Goal: Task Accomplishment & Management: Use online tool/utility

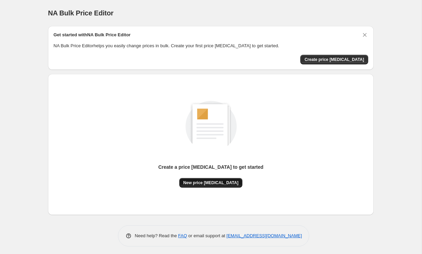
click at [227, 188] on button "New price change job" at bounding box center [210, 183] width 63 height 10
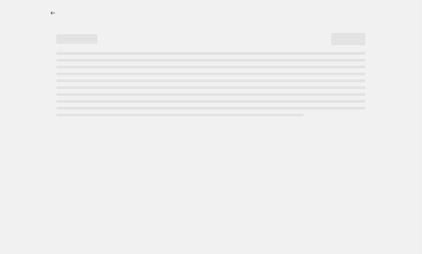
select select "percentage"
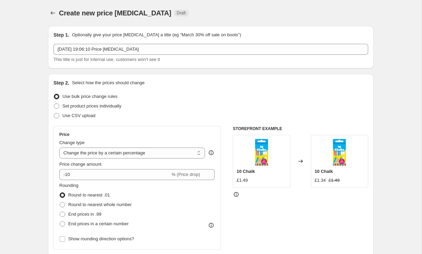
click at [226, 188] on div "Price Change type Change the price to a certain amount Change the price by a ce…" at bounding box center [210, 210] width 315 height 168
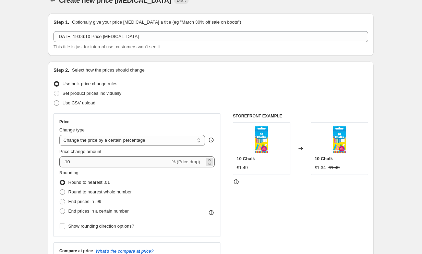
scroll to position [12, 0]
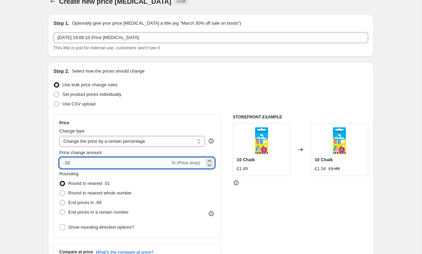
click at [133, 158] on input "-10" at bounding box center [114, 163] width 111 height 11
type input "-1"
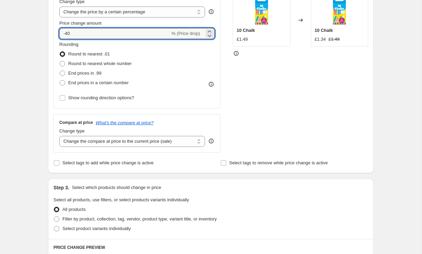
scroll to position [135, 0]
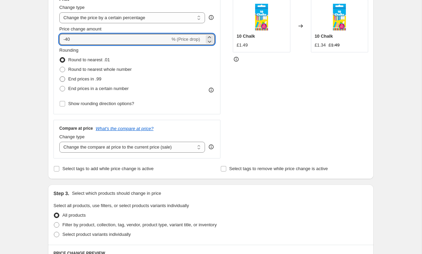
type input "-40"
click at [86, 77] on span "End prices in .99" at bounding box center [84, 78] width 33 height 5
click at [60, 77] on input "End prices in .99" at bounding box center [60, 76] width 0 height 0
radio input "true"
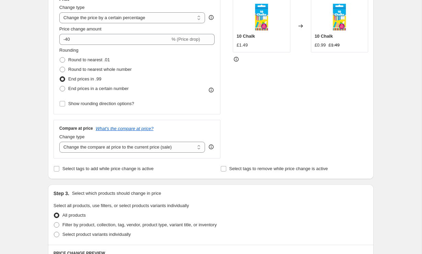
scroll to position [431, 0]
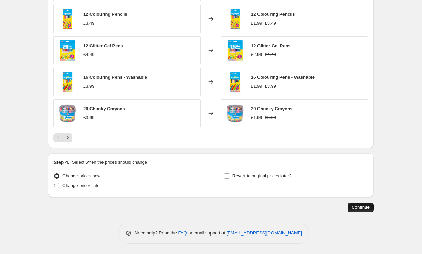
click at [360, 211] on button "Continue" at bounding box center [361, 208] width 26 height 10
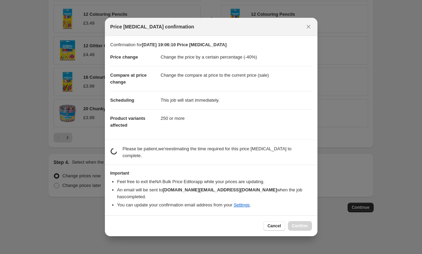
click at [227, 78] on dd "Change the compare at price to the current price (sale)" at bounding box center [236, 75] width 151 height 18
click at [218, 47] on b "15 Sept 2025, 19:06:10 Price change job" at bounding box center [184, 44] width 85 height 5
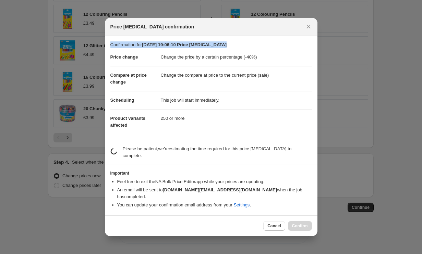
click at [218, 47] on b "15 Sept 2025, 19:06:10 Price change job" at bounding box center [184, 44] width 85 height 5
click at [249, 61] on dd "Change the price by a certain percentage (-40%)" at bounding box center [236, 57] width 151 height 18
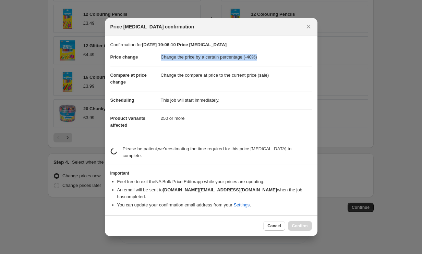
click at [249, 61] on dd "Change the price by a certain percentage (-40%)" at bounding box center [236, 57] width 151 height 18
click at [263, 78] on dd "Change the compare at price to the current price (sale)" at bounding box center [236, 75] width 151 height 18
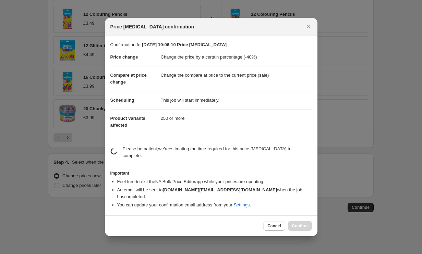
click at [263, 78] on dd "Change the compare at price to the current price (sale)" at bounding box center [236, 75] width 151 height 18
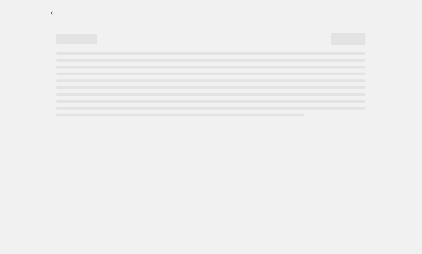
select select "percentage"
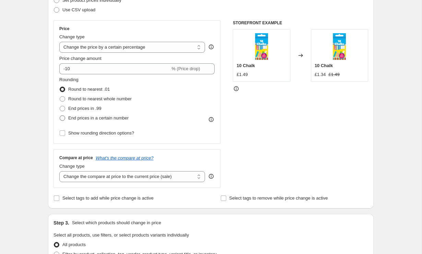
scroll to position [129, 0]
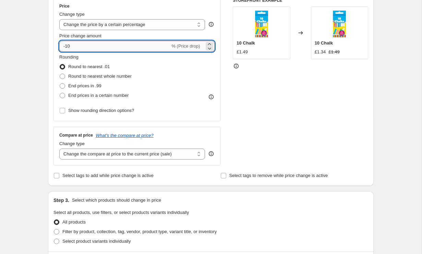
click at [133, 49] on input "-10" at bounding box center [114, 46] width 111 height 11
type input "-1"
type input "-40"
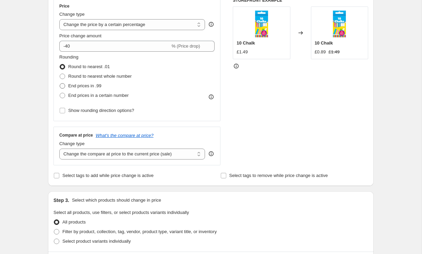
click at [95, 84] on span "End prices in .99" at bounding box center [84, 85] width 33 height 5
click at [60, 84] on input "End prices in .99" at bounding box center [60, 83] width 0 height 0
radio input "true"
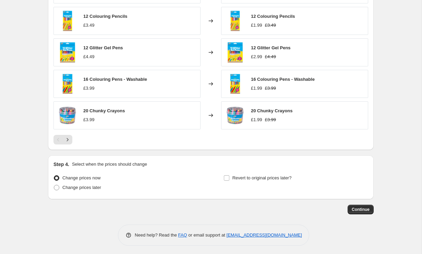
scroll to position [431, 0]
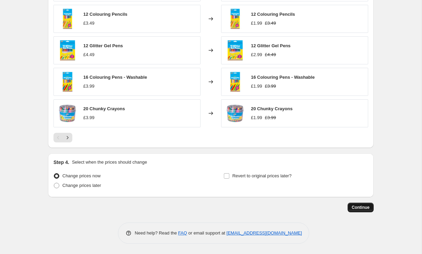
click at [367, 208] on span "Continue" at bounding box center [361, 207] width 18 height 5
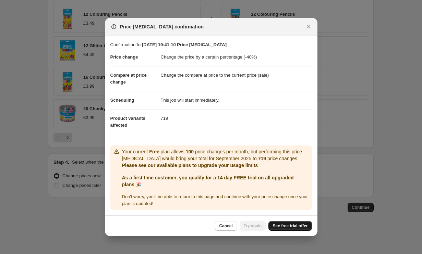
click at [287, 228] on span "See free trial offer" at bounding box center [290, 226] width 35 height 5
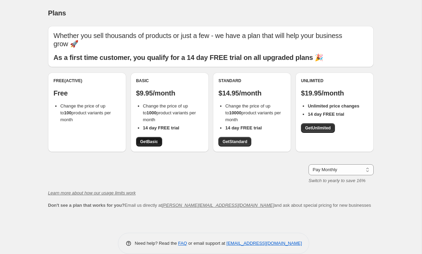
click at [145, 139] on span "Get Basic" at bounding box center [149, 141] width 18 height 5
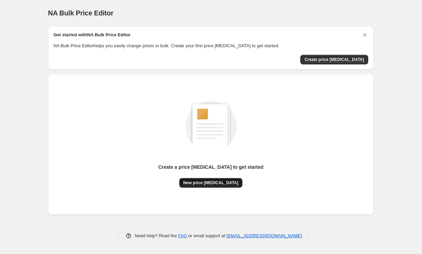
click at [218, 182] on span "New price [MEDICAL_DATA]" at bounding box center [210, 182] width 55 height 5
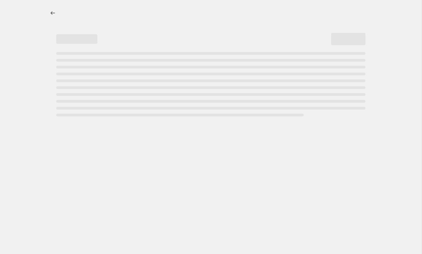
select select "percentage"
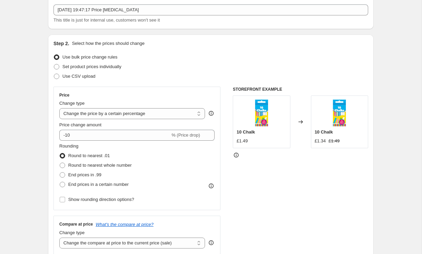
scroll to position [52, 0]
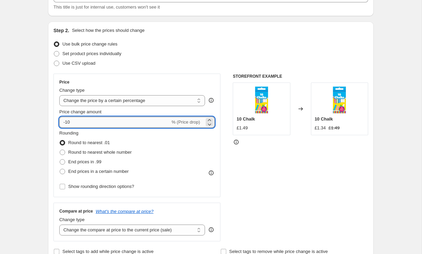
click at [143, 127] on input "-10" at bounding box center [114, 122] width 111 height 11
type input "-1"
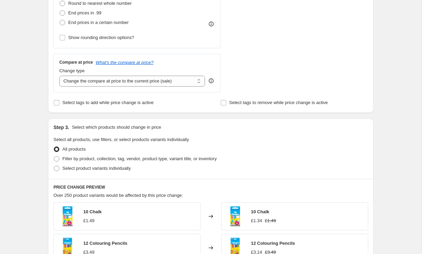
scroll to position [172, 0]
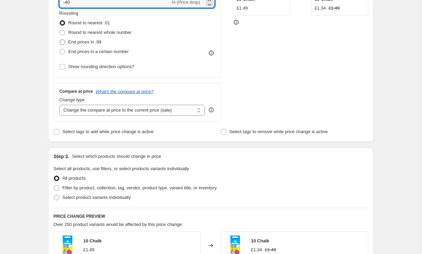
type input "-40"
click at [92, 41] on span "End prices in .99" at bounding box center [84, 41] width 33 height 5
click at [60, 40] on input "End prices in .99" at bounding box center [60, 39] width 0 height 0
radio input "true"
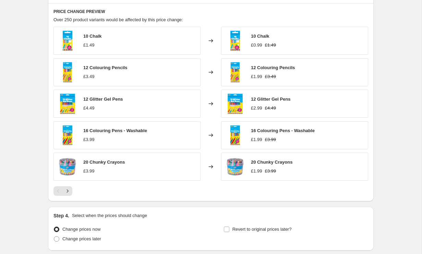
scroll to position [431, 0]
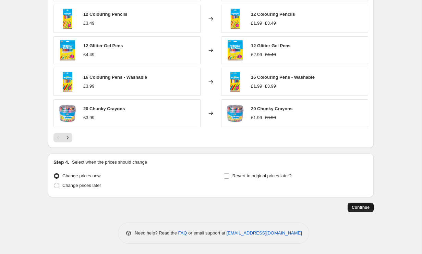
click at [354, 206] on span "Continue" at bounding box center [361, 207] width 18 height 5
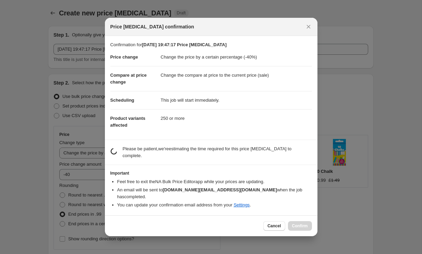
scroll to position [0, 0]
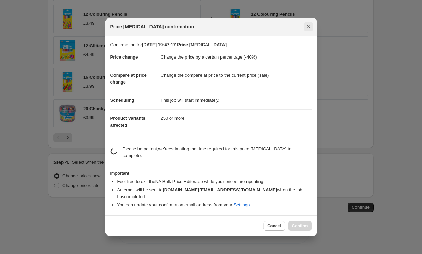
click at [309, 30] on icon "Close" at bounding box center [308, 26] width 7 height 7
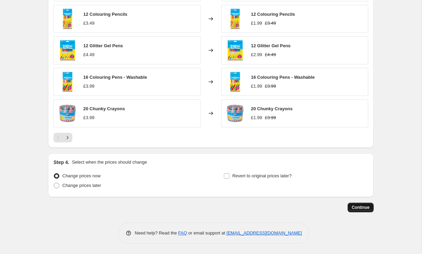
click at [360, 206] on span "Continue" at bounding box center [361, 207] width 18 height 5
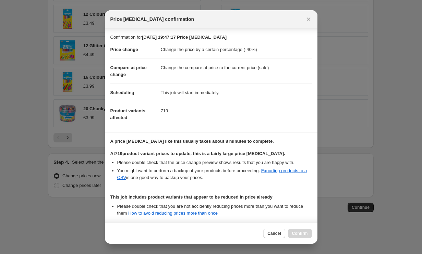
scroll to position [72, 0]
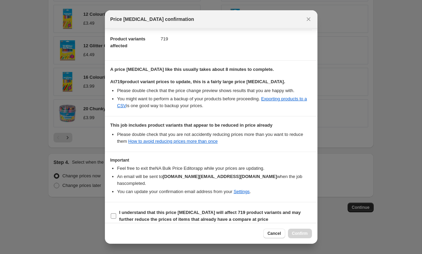
click at [149, 214] on b "I understand that this price [MEDICAL_DATA] will affect 719 product variants an…" at bounding box center [210, 216] width 182 height 12
click at [116, 214] on input "I understand that this price [MEDICAL_DATA] will affect 719 product variants an…" at bounding box center [113, 216] width 5 height 5
checkbox input "true"
click at [292, 232] on span "Confirm" at bounding box center [300, 233] width 16 height 5
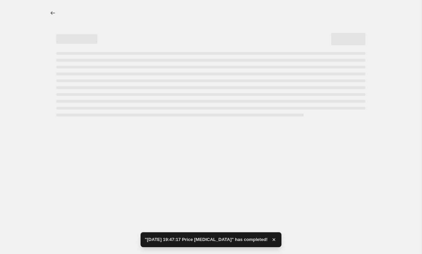
select select "percentage"
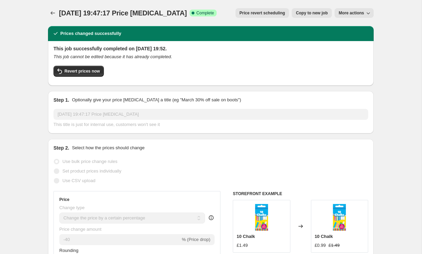
click at [172, 11] on span "[DATE] 19:47:17 Price [MEDICAL_DATA]" at bounding box center [123, 13] width 128 height 8
click at [208, 12] on span "Complete" at bounding box center [204, 12] width 17 height 5
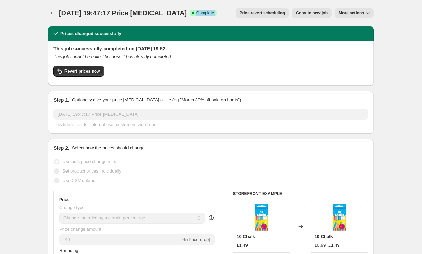
click at [208, 12] on span "Complete" at bounding box center [204, 12] width 17 height 5
